Goal: Task Accomplishment & Management: Complete application form

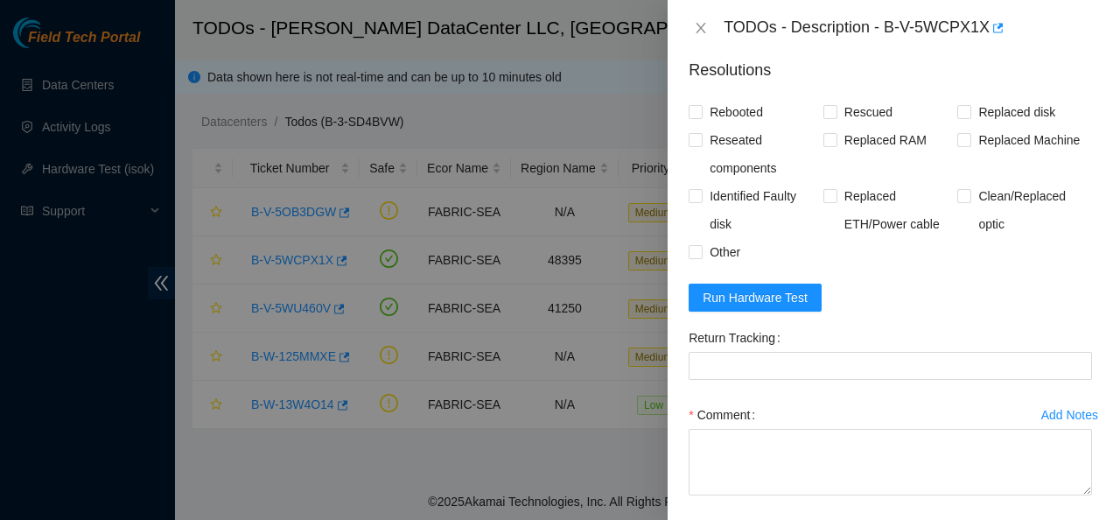
scroll to position [1316, 0]
click at [746, 306] on span "Run Hardware Test" at bounding box center [755, 296] width 105 height 19
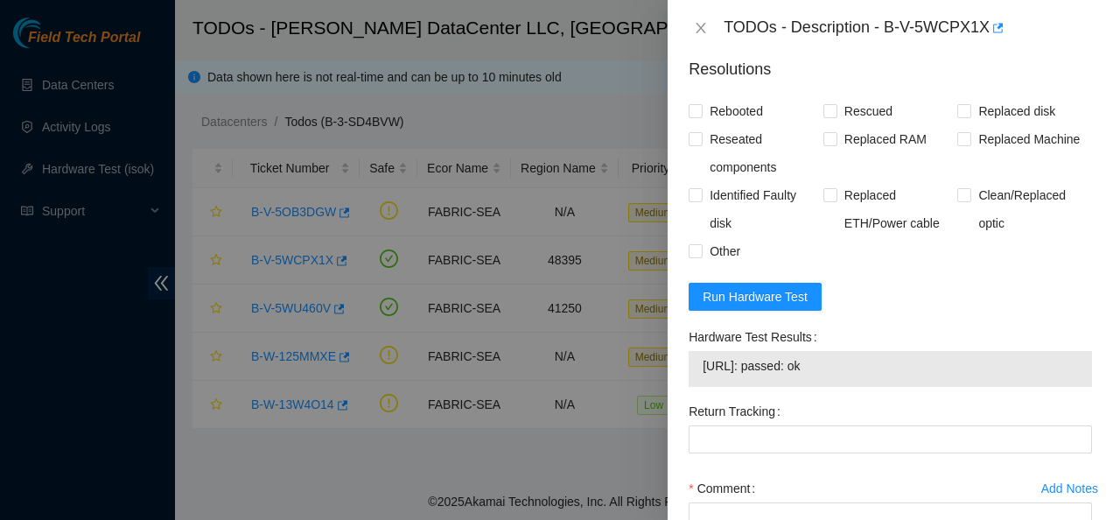
click at [778, 375] on span "[URL]: passed: ok" at bounding box center [890, 365] width 375 height 19
drag, startPoint x: 704, startPoint y: 402, endPoint x: 858, endPoint y: 415, distance: 154.5
click at [858, 382] on td "[URL]: passed: ok" at bounding box center [890, 368] width 377 height 27
copy span "[URL]: passed: ok"
click at [888, 81] on p "Resolutions" at bounding box center [890, 63] width 403 height 38
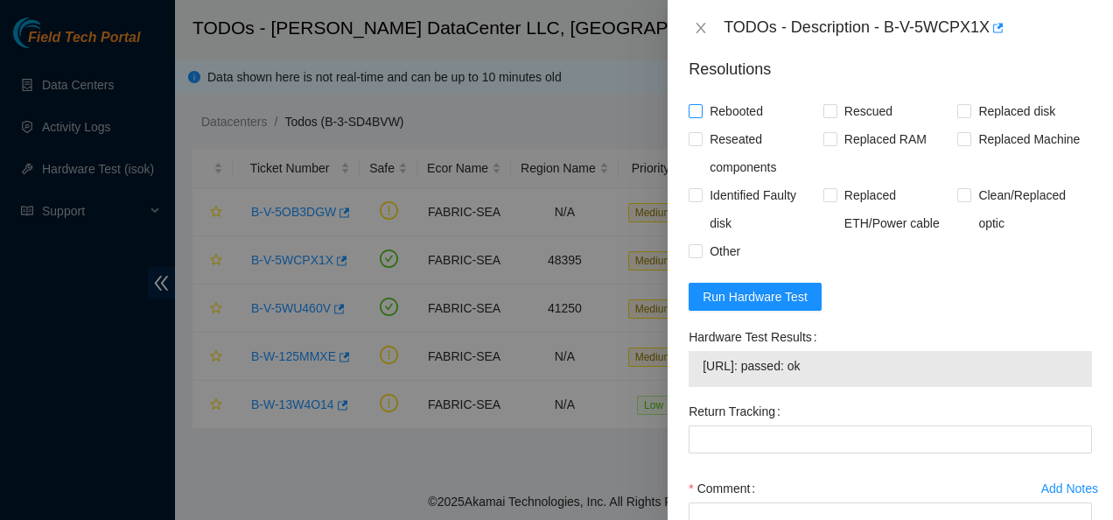
click at [699, 116] on input "Rebooted" at bounding box center [695, 110] width 12 height 12
checkbox input "true"
click at [830, 116] on input "Rescued" at bounding box center [829, 110] width 12 height 12
checkbox input "true"
click at [957, 116] on input "Replaced disk" at bounding box center [963, 110] width 12 height 12
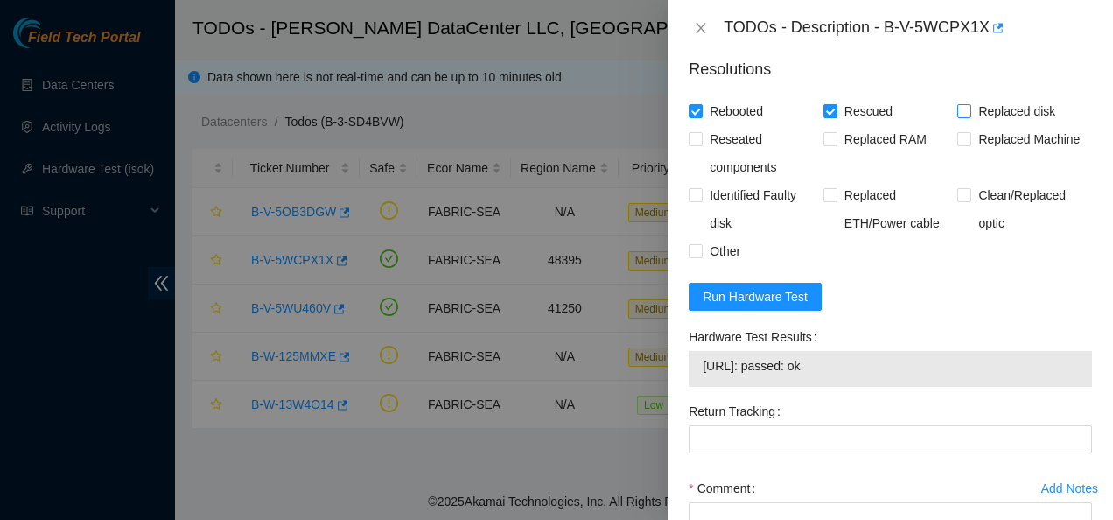
checkbox input "true"
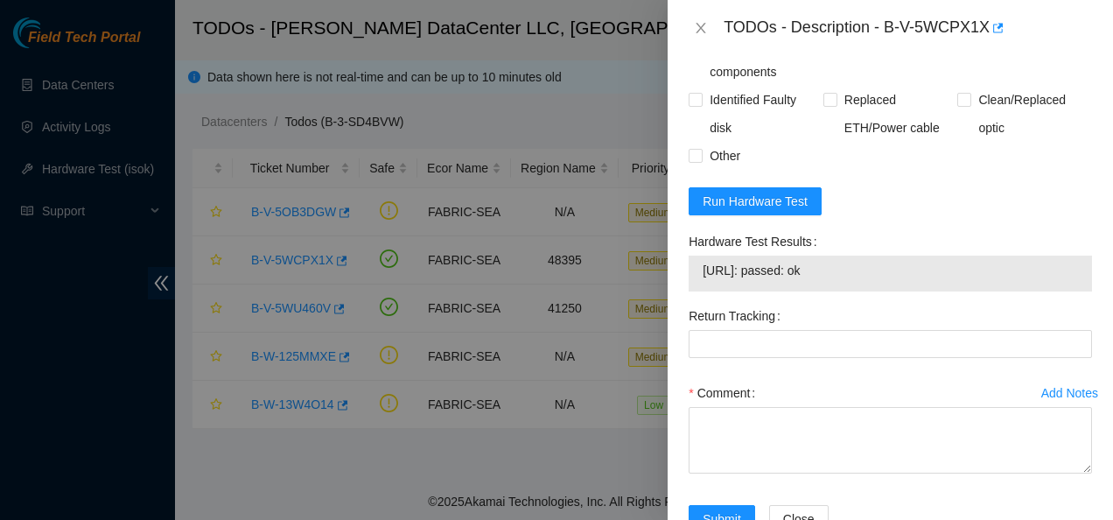
scroll to position [1438, 0]
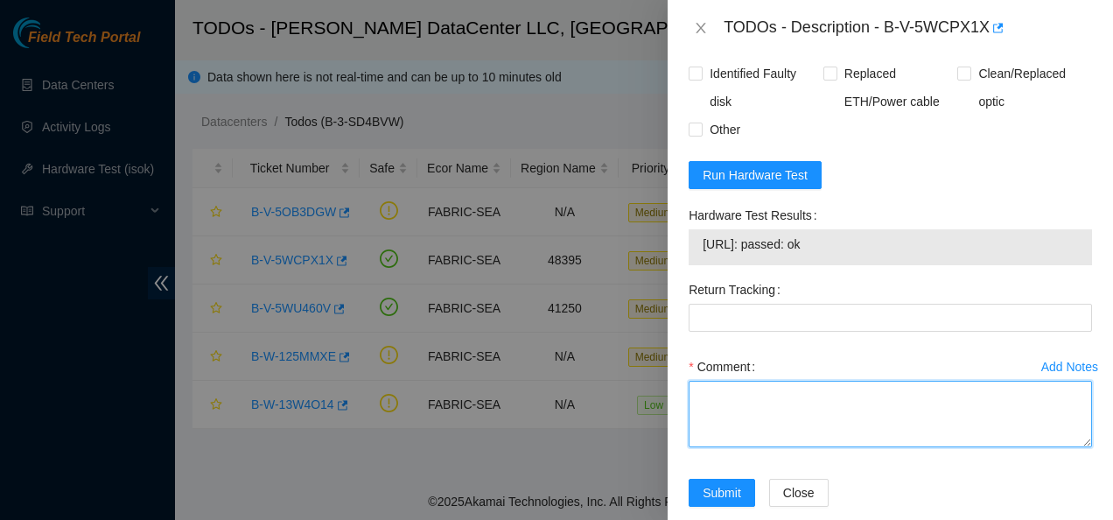
click at [898, 431] on textarea "Comment" at bounding box center [890, 414] width 403 height 66
paste textarea "Contacted nocc to see if safe to work Replaced disk Z1Z8N5BX with Z1Z8NFPE Rebo…"
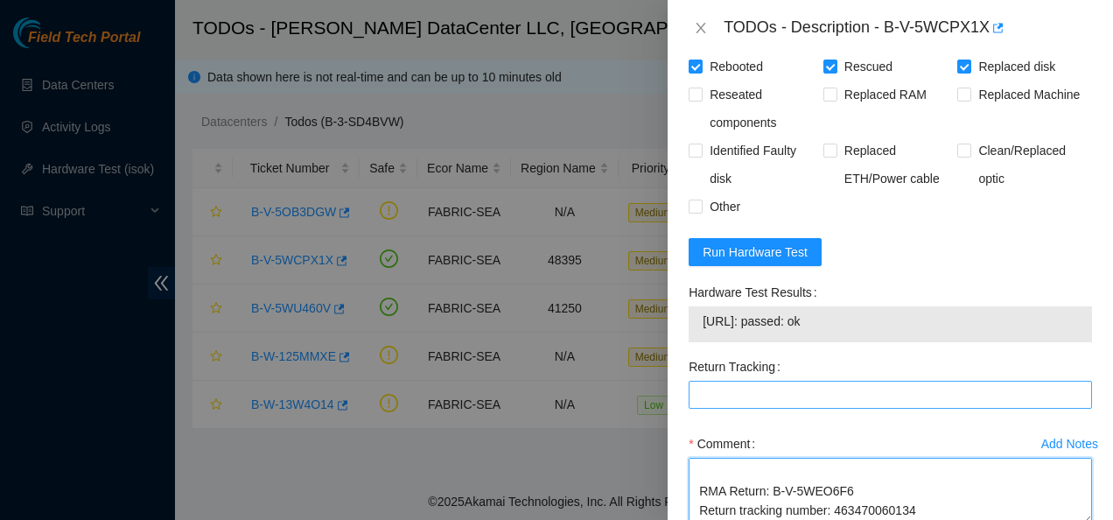
scroll to position [1505, 0]
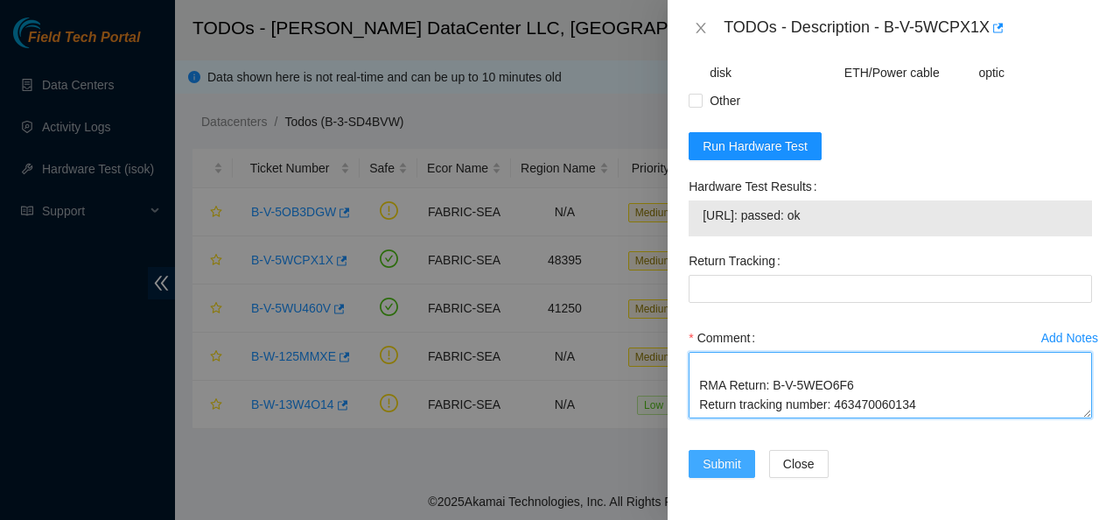
type textarea "Contacted nocc to see if safe to work Replaced disk Z1Z8N5BX with Z1Z8NFPE Rebo…"
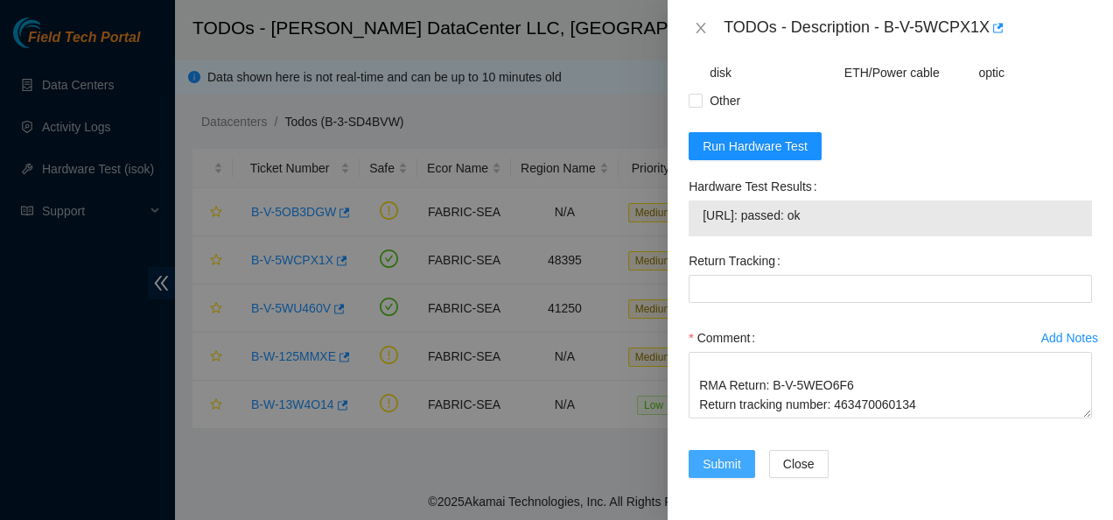
click at [729, 461] on span "Submit" at bounding box center [722, 463] width 38 height 19
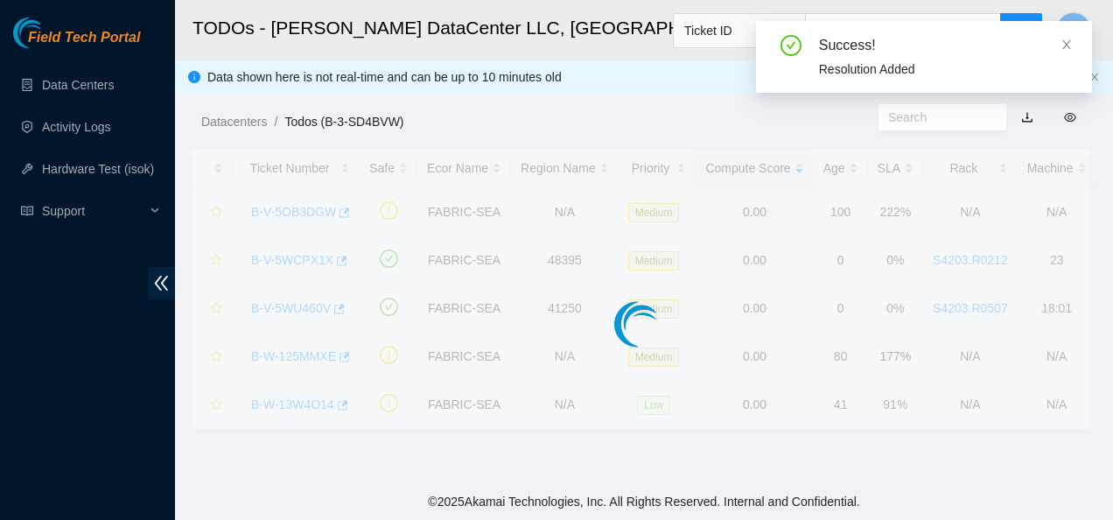
scroll to position [570, 0]
